Goal: Communication & Community: Answer question/provide support

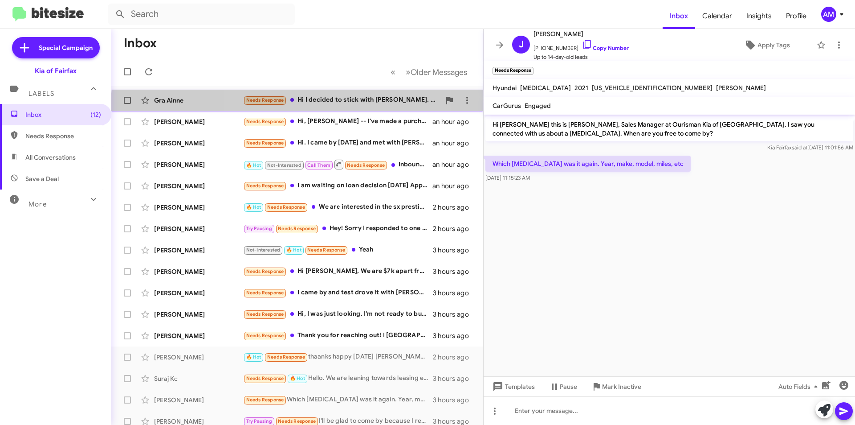
click at [310, 106] on div "Gra Ainne Needs Response Hi I decided to stick with [PERSON_NAME]. Thanks 41 mi…" at bounding box center [298, 100] width 358 height 18
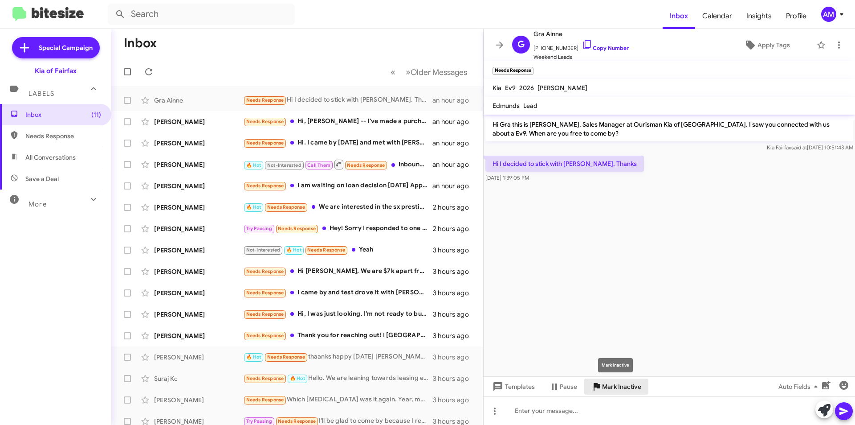
click at [619, 387] on span "Mark Inactive" at bounding box center [621, 386] width 39 height 16
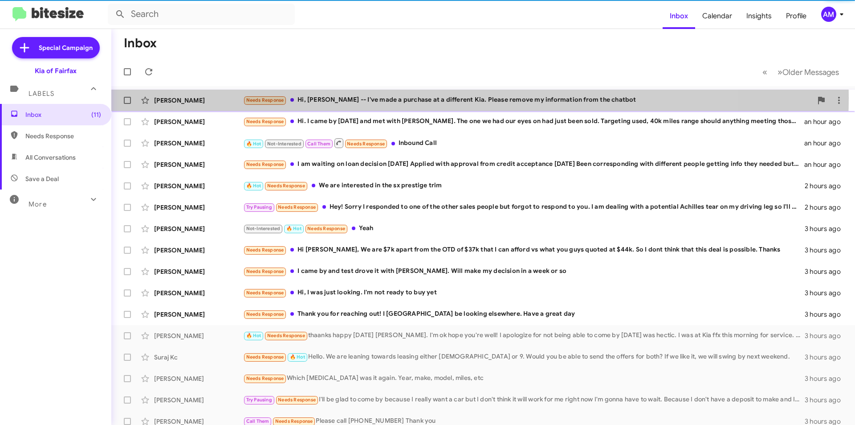
click at [454, 119] on mat-action-list "[PERSON_NAME] Needs Response Hi, [PERSON_NAME] -- I've made a purchase at a dif…" at bounding box center [483, 291] width 744 height 410
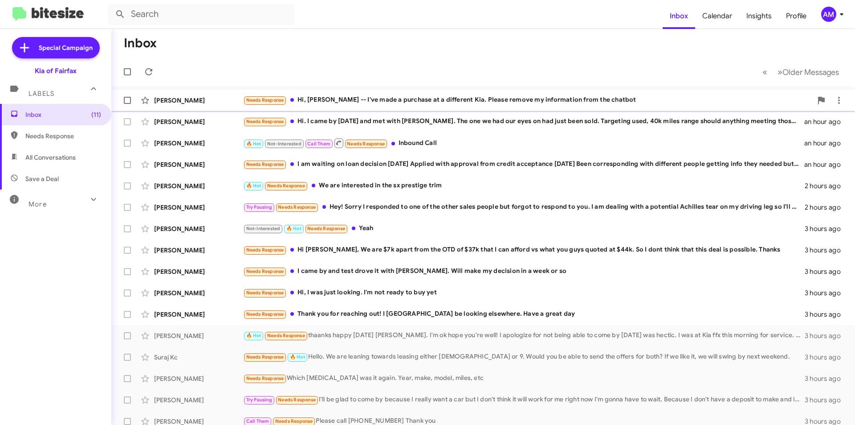
click at [455, 100] on div "Needs Response Hi, [PERSON_NAME] -- I've made a purchase at a different Kia. Pl…" at bounding box center [527, 100] width 569 height 10
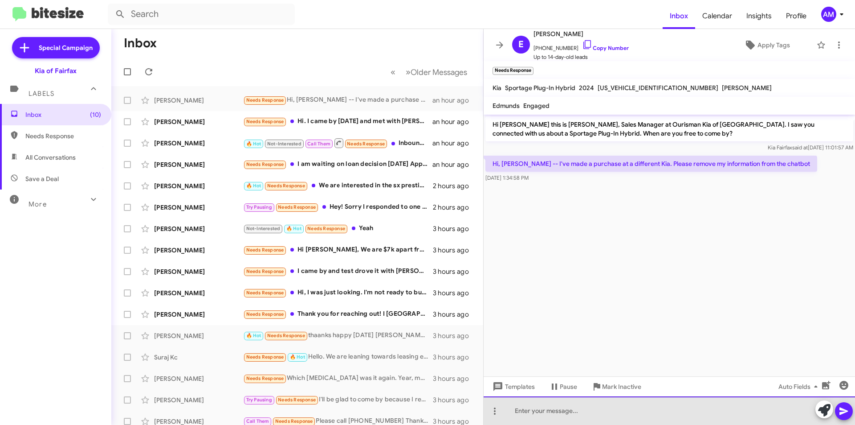
click at [604, 410] on div at bounding box center [670, 410] width 372 height 29
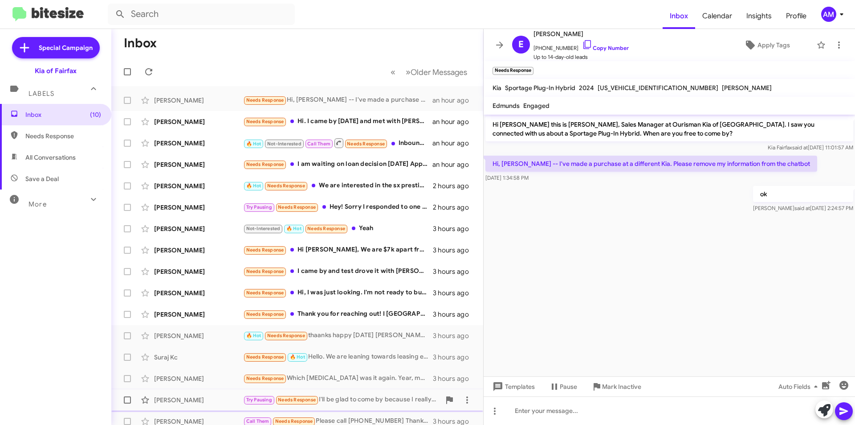
drag, startPoint x: 607, startPoint y: 391, endPoint x: 600, endPoint y: 398, distance: 9.8
click at [605, 392] on span "Mark Inactive" at bounding box center [621, 386] width 39 height 16
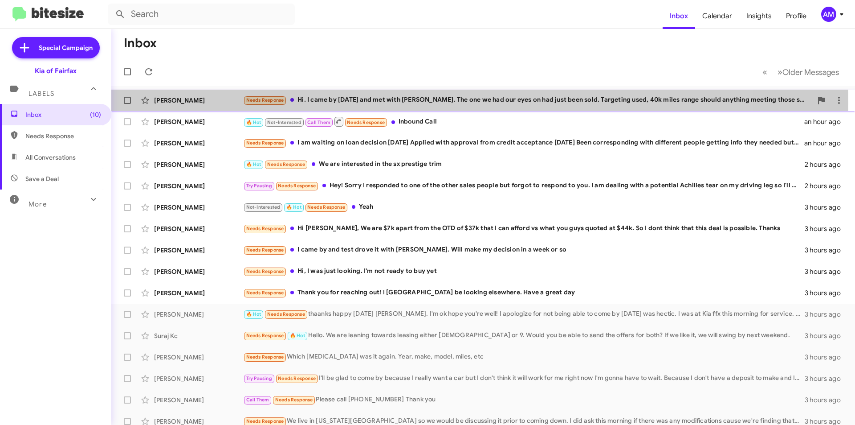
click at [405, 102] on div "Needs Response Hi. I came by [DATE] and met with [PERSON_NAME]. The one we had …" at bounding box center [527, 100] width 569 height 10
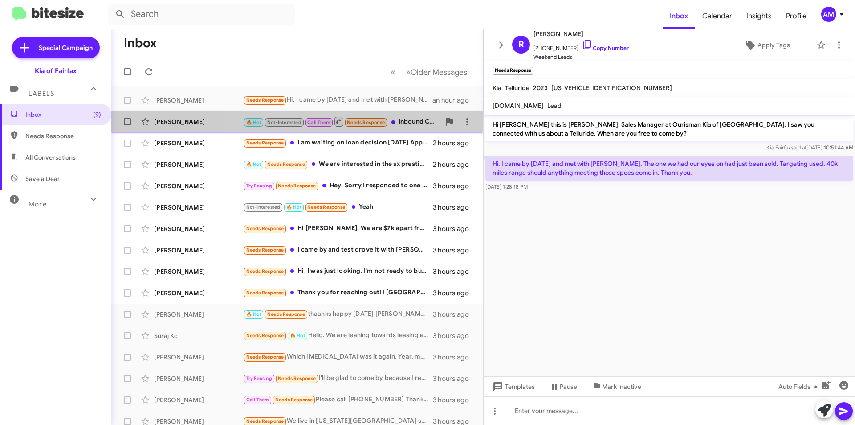
click at [398, 125] on div "🔥 Hot Not-Interested Call Them Needs Response Inbound Call" at bounding box center [341, 121] width 197 height 11
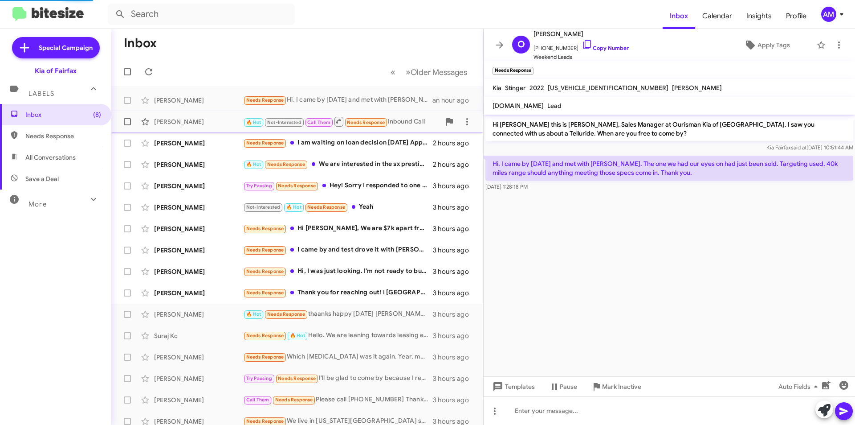
scroll to position [33, 0]
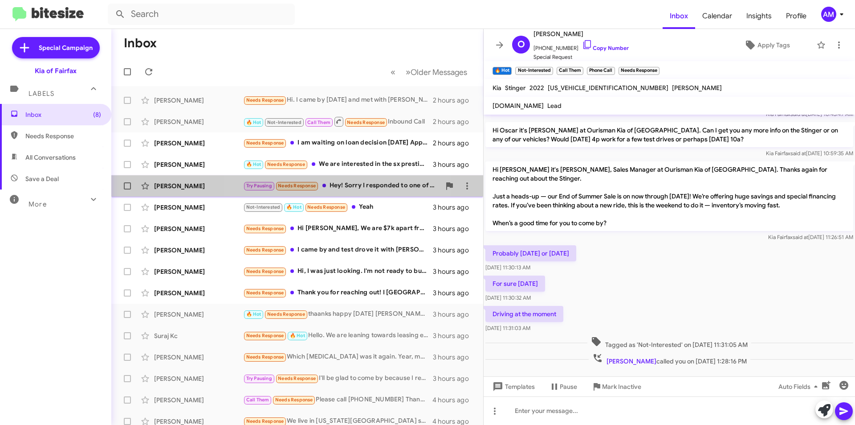
click at [346, 188] on div "Try Pausing Needs Response Hey! Sorry I responded to one of the other sales peo…" at bounding box center [341, 185] width 197 height 10
